Goal: Navigation & Orientation: Find specific page/section

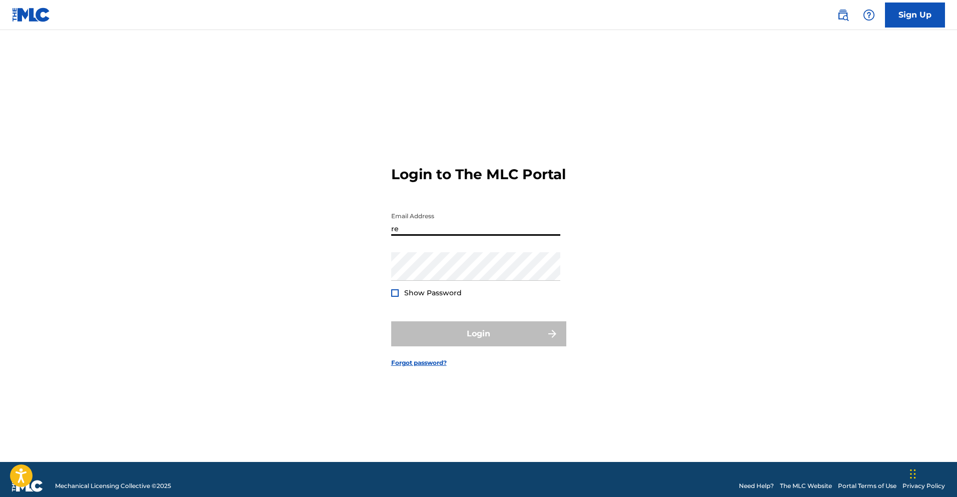
type input "[EMAIL_ADDRESS][DOMAIN_NAME]"
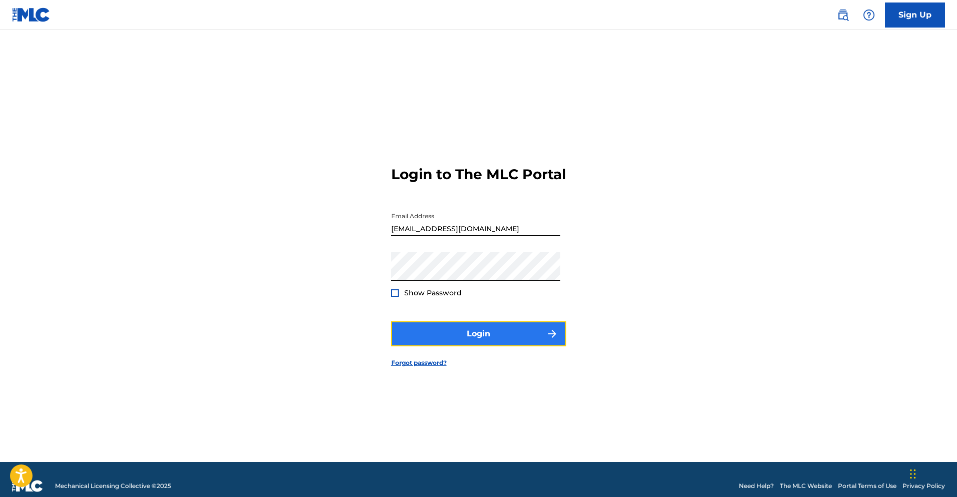
click at [478, 345] on button "Login" at bounding box center [478, 333] width 175 height 25
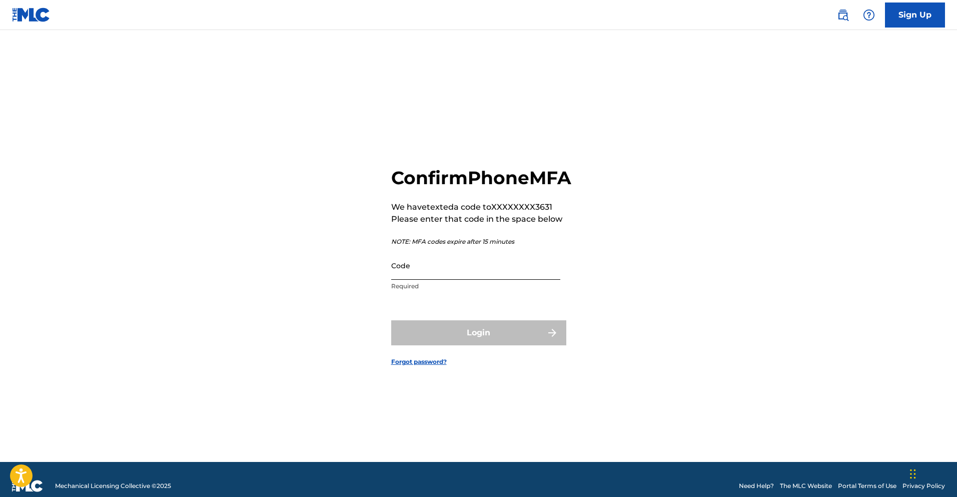
click at [417, 280] on input "Code" at bounding box center [475, 265] width 169 height 29
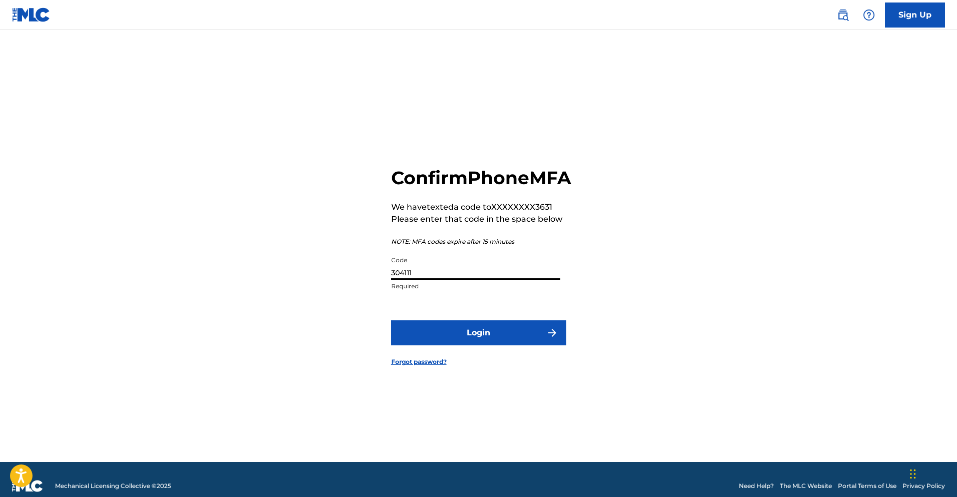
type input "304111"
click at [391, 320] on button "Login" at bounding box center [478, 332] width 175 height 25
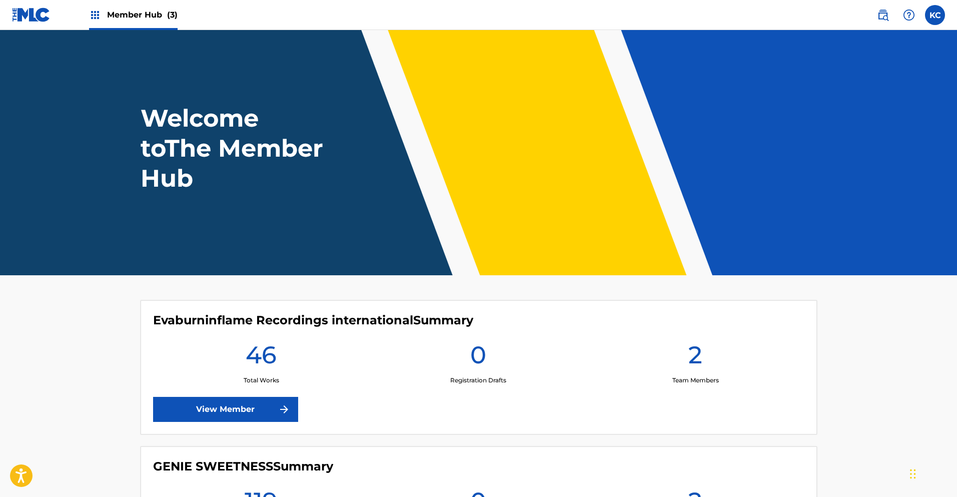
scroll to position [290, 0]
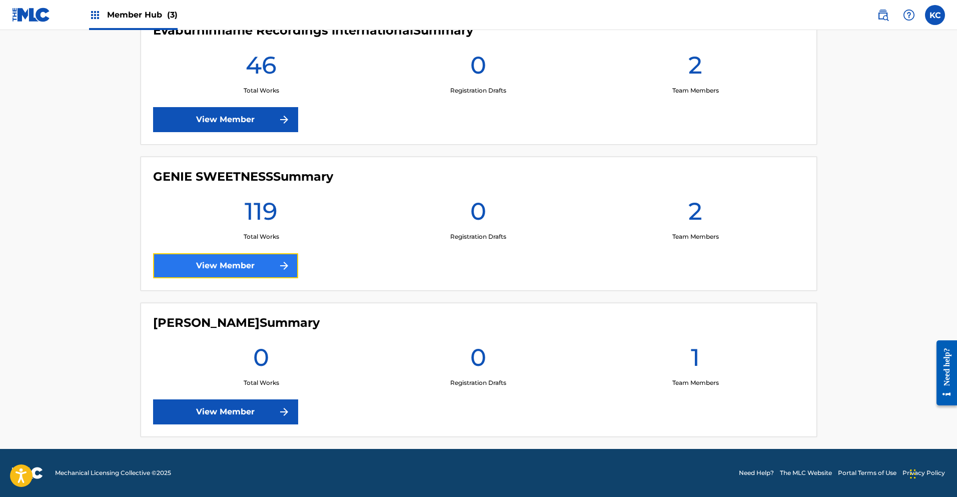
click at [269, 264] on link "View Member" at bounding box center [225, 265] width 145 height 25
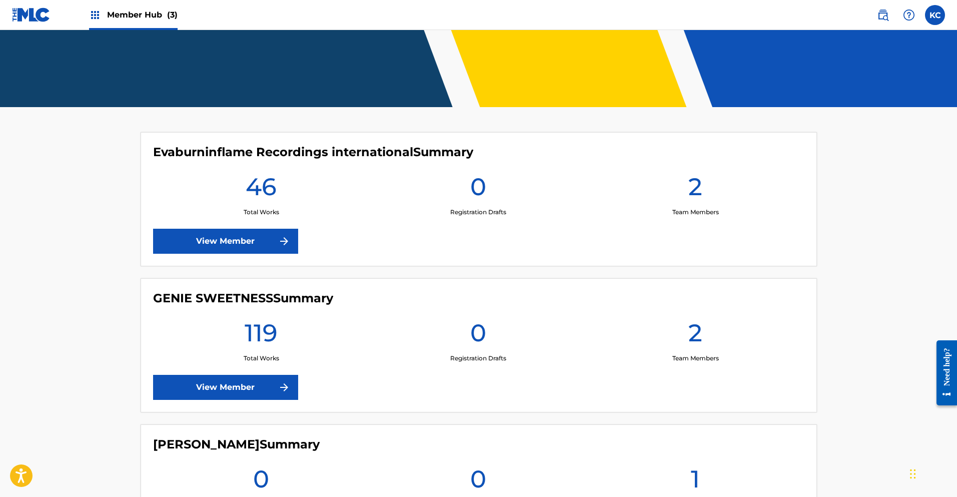
scroll to position [178, 0]
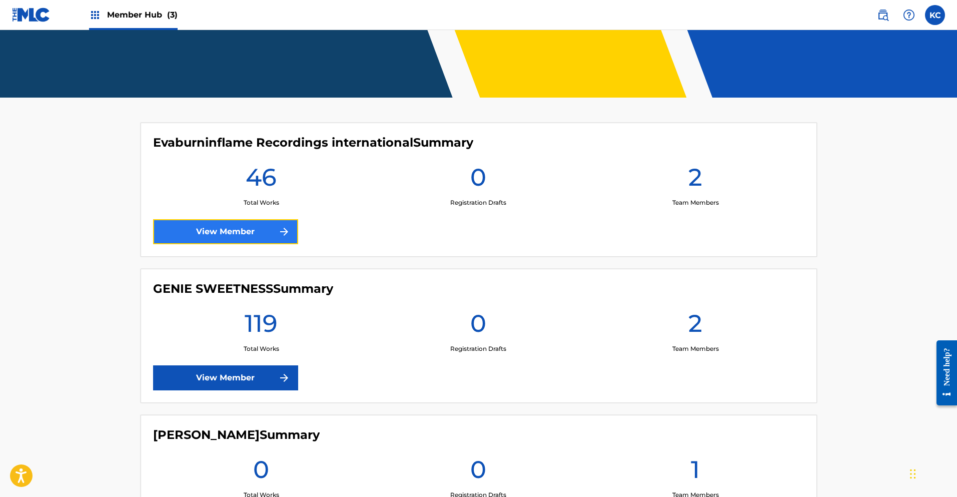
click at [257, 231] on link "View Member" at bounding box center [225, 231] width 145 height 25
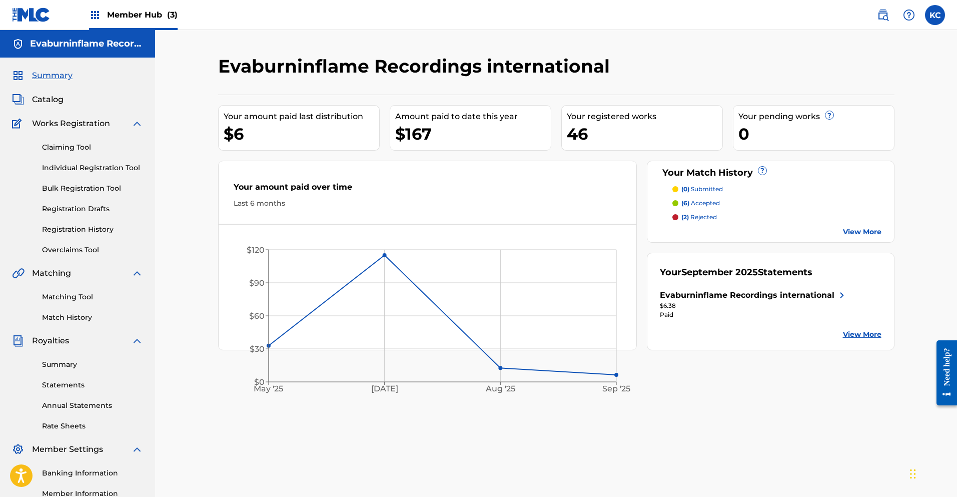
click at [117, 15] on span "Member Hub (3)" at bounding box center [142, 15] width 71 height 12
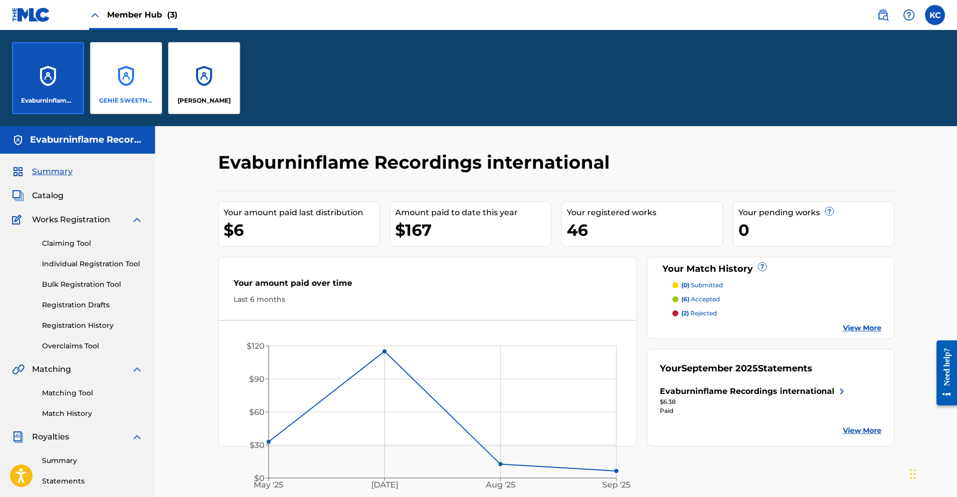
click at [127, 84] on div "GENIE SWEETNESS" at bounding box center [126, 78] width 72 height 72
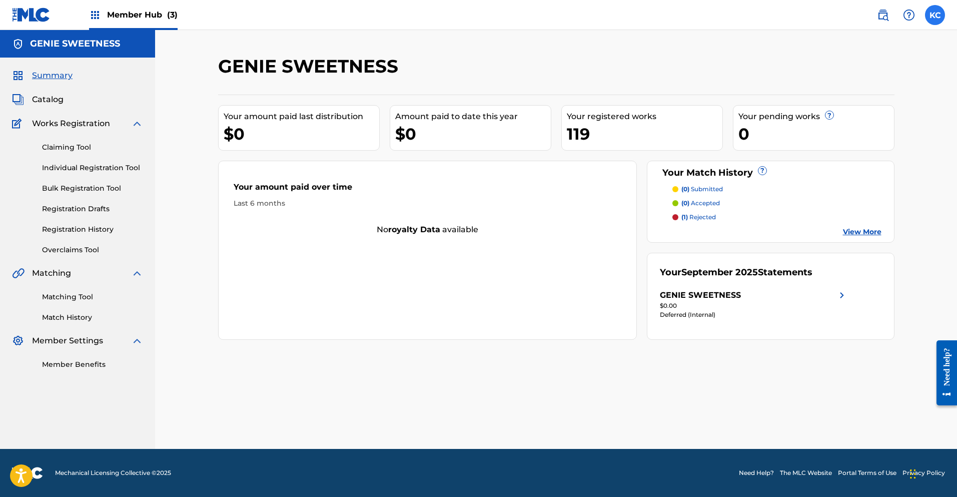
click at [934, 18] on label at bounding box center [935, 15] width 20 height 20
click at [935, 15] on input "[PERSON_NAME] [PERSON_NAME] [EMAIL_ADDRESS][DOMAIN_NAME] Notification Preferenc…" at bounding box center [935, 15] width 0 height 0
click at [844, 143] on p "Log out" at bounding box center [839, 141] width 24 height 9
click at [935, 15] on input "[PERSON_NAME] [PERSON_NAME] [EMAIL_ADDRESS][DOMAIN_NAME] Notification Preferenc…" at bounding box center [935, 15] width 0 height 0
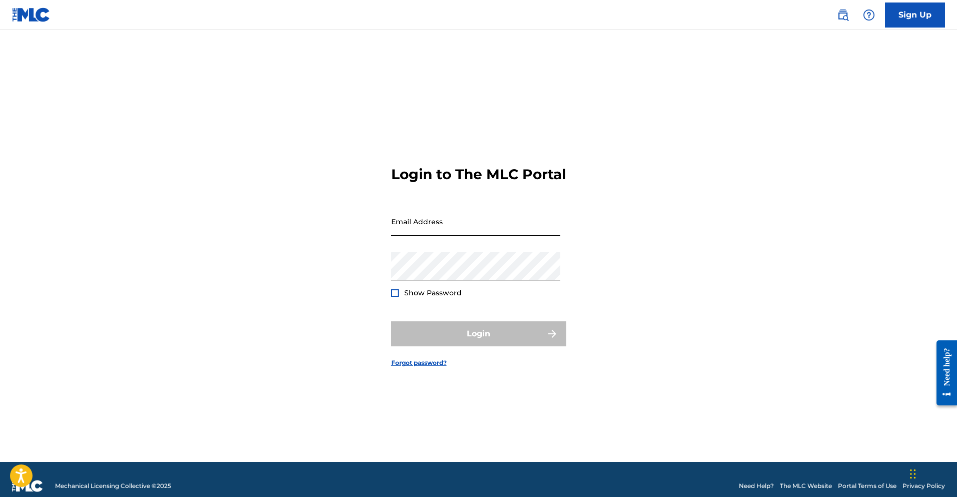
click at [530, 230] on input "Email Address" at bounding box center [475, 221] width 169 height 29
type input "[EMAIL_ADDRESS][DOMAIN_NAME]"
click at [484, 236] on input "[EMAIL_ADDRESS][DOMAIN_NAME]" at bounding box center [475, 221] width 169 height 29
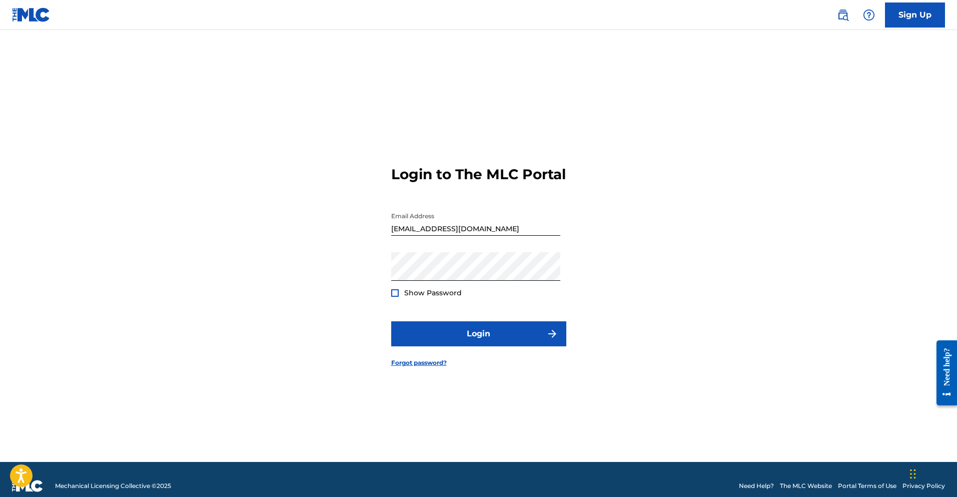
click at [395, 297] on div at bounding box center [395, 293] width 8 height 8
click at [395, 296] on img at bounding box center [395, 293] width 6 height 6
